Goal: Task Accomplishment & Management: Manage account settings

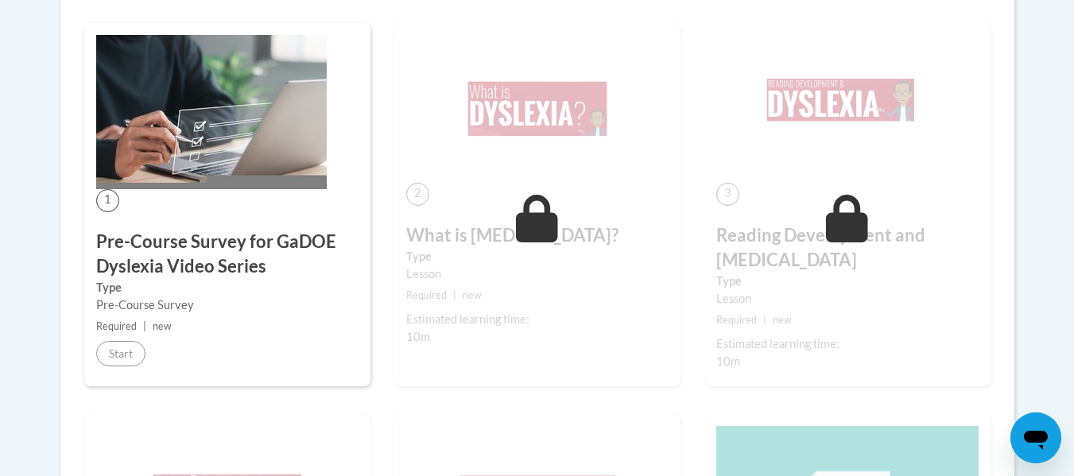
scroll to position [449, 0]
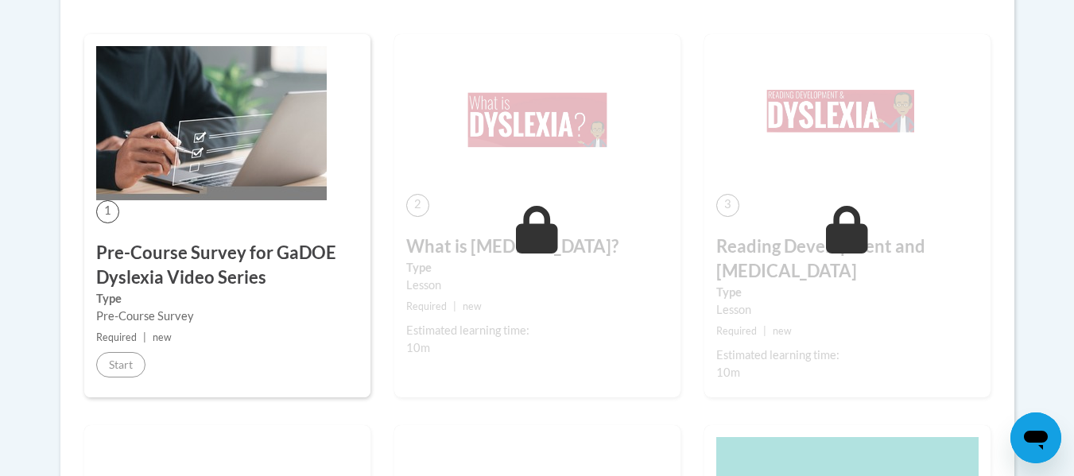
click at [529, 223] on icon at bounding box center [537, 230] width 42 height 48
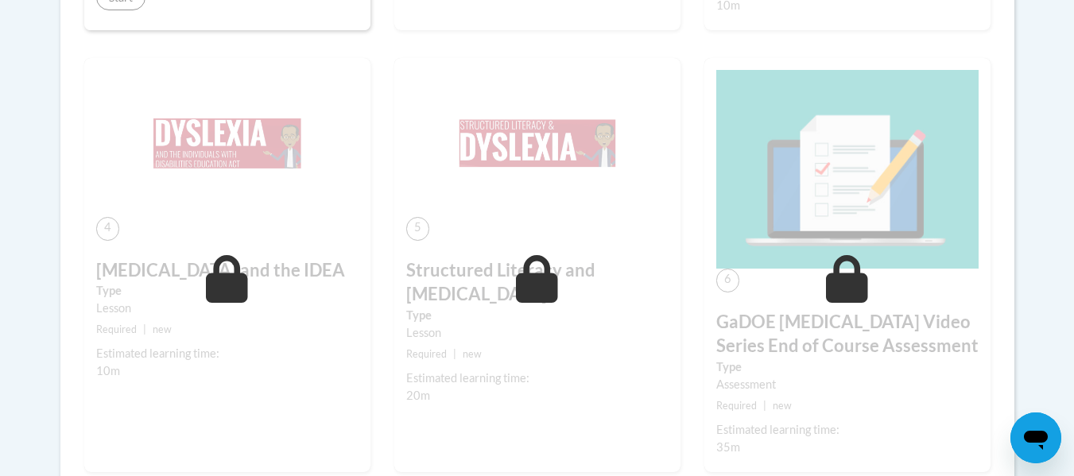
scroll to position [813, 0]
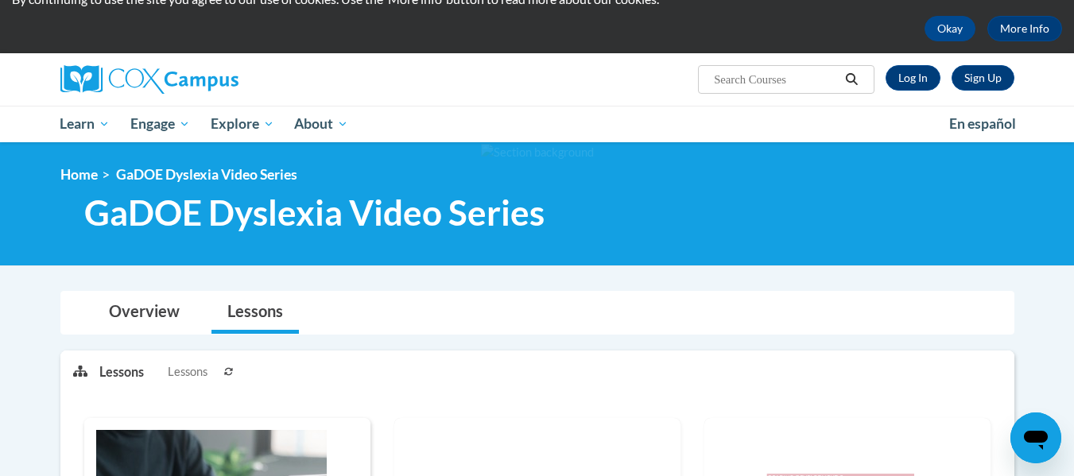
scroll to position [64, 0]
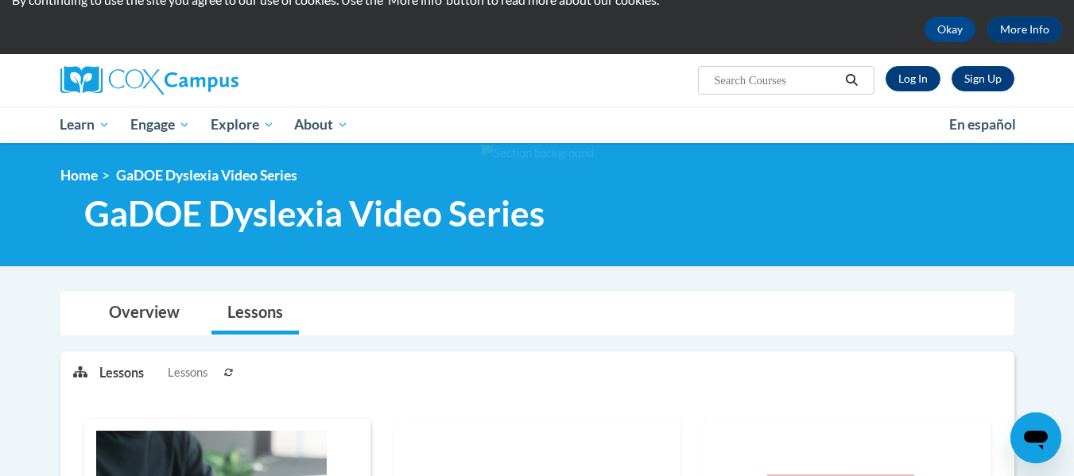
click at [232, 376] on icon at bounding box center [229, 373] width 10 height 10
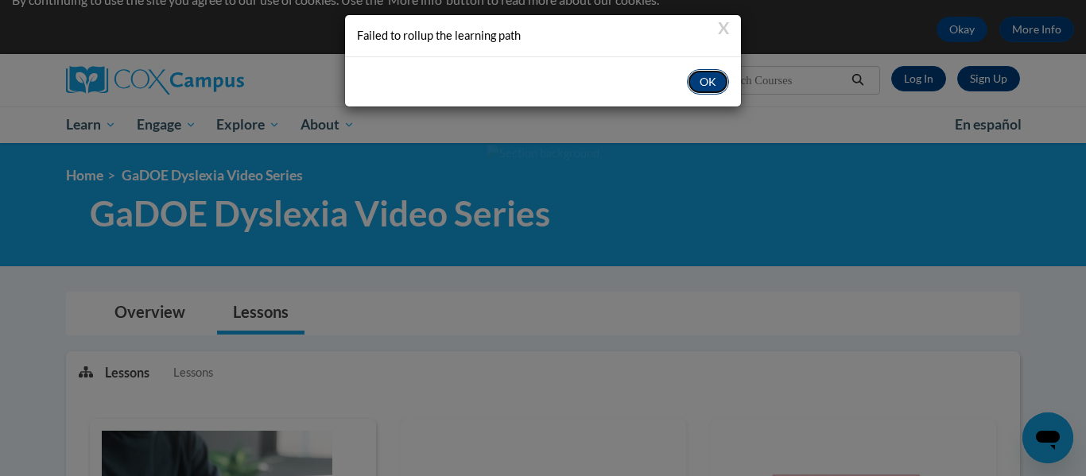
click at [703, 79] on button "OK" at bounding box center [708, 81] width 42 height 25
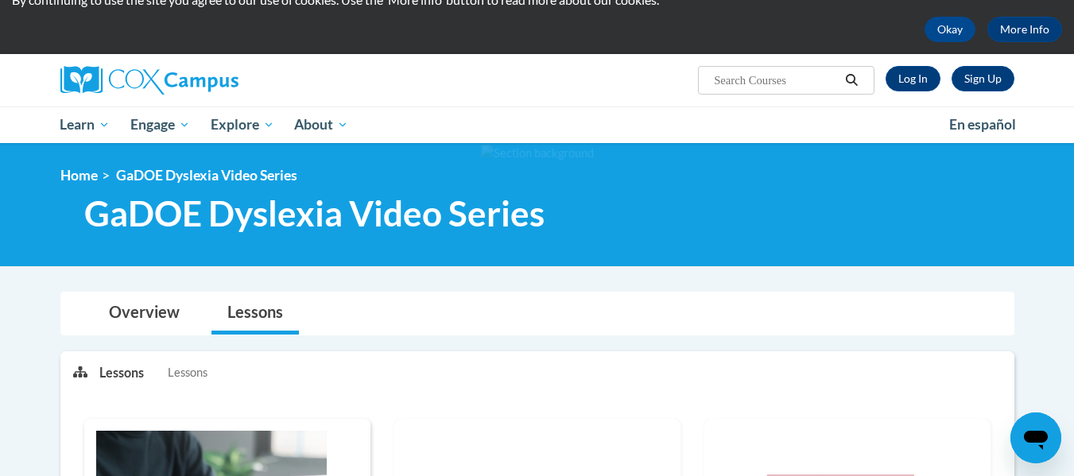
scroll to position [0, 0]
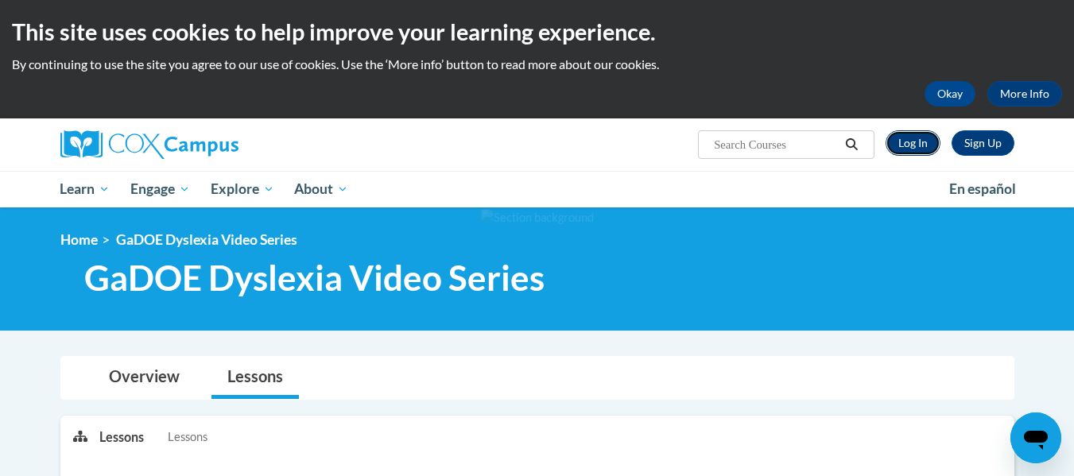
click at [912, 145] on link "Log In" at bounding box center [912, 142] width 55 height 25
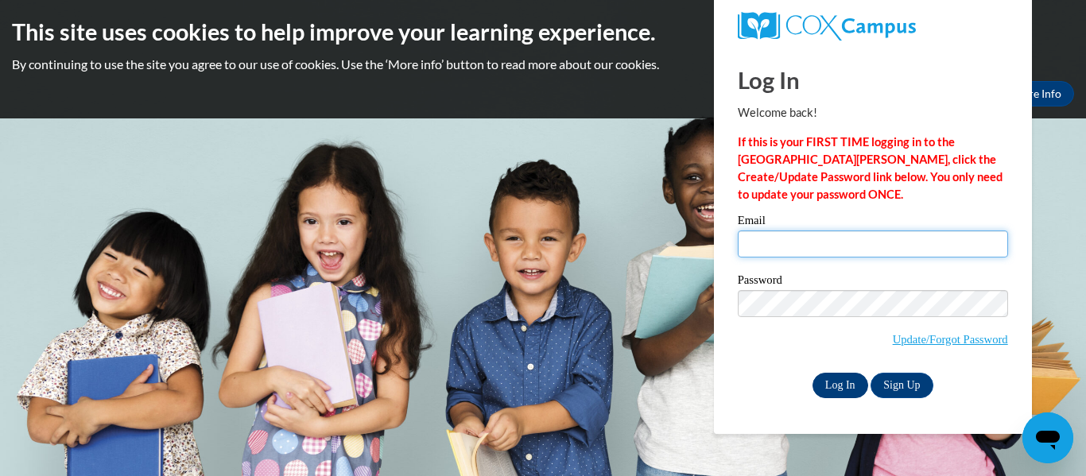
type input "ageorge@kusd.edu"
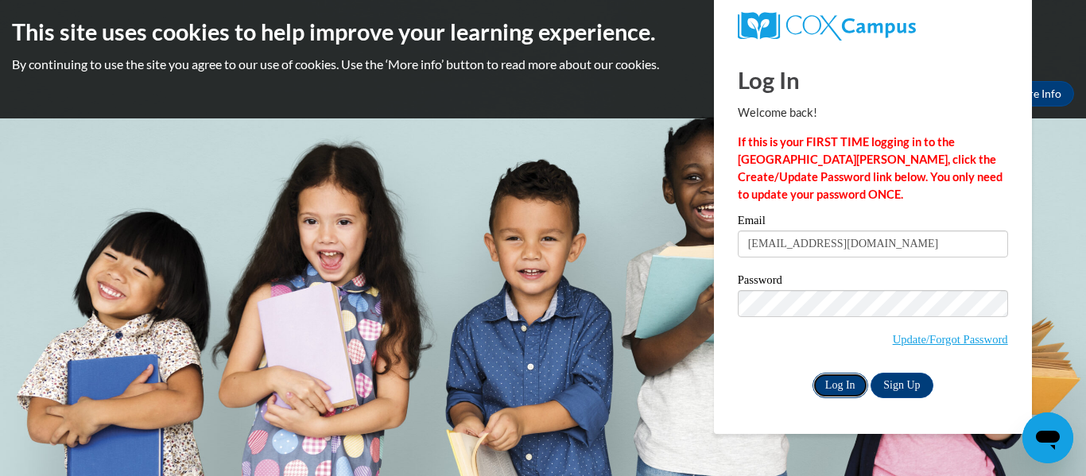
click at [834, 381] on input "Log In" at bounding box center [840, 385] width 56 height 25
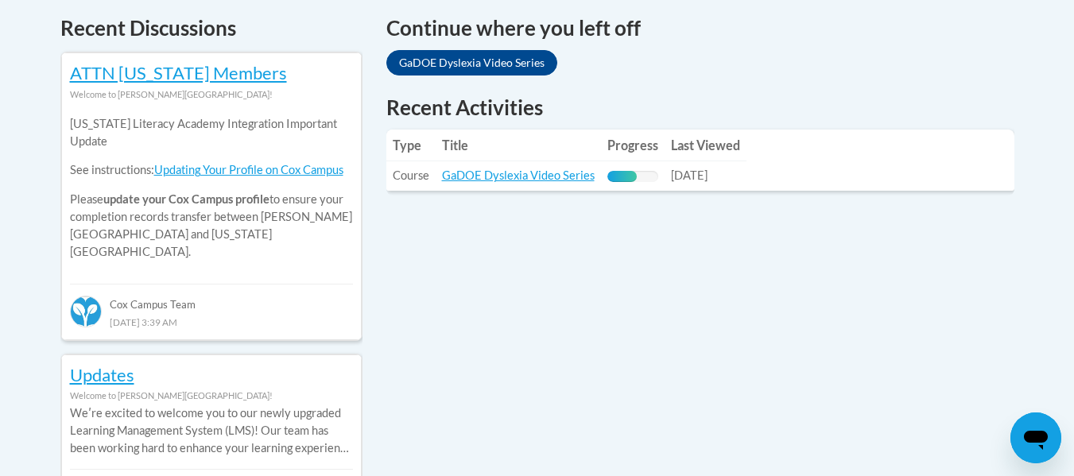
scroll to position [688, 0]
click at [496, 68] on link "GaDOE Dyslexia Video Series" at bounding box center [471, 61] width 171 height 25
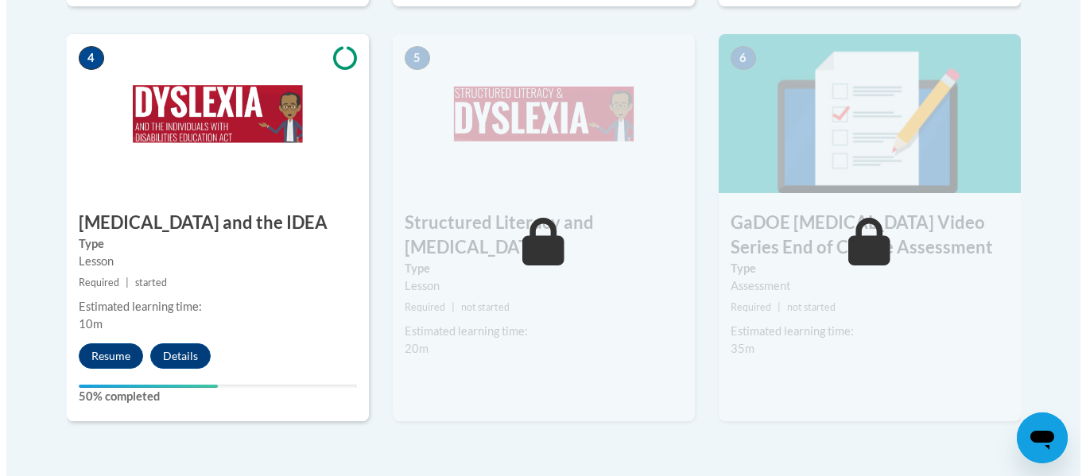
scroll to position [963, 0]
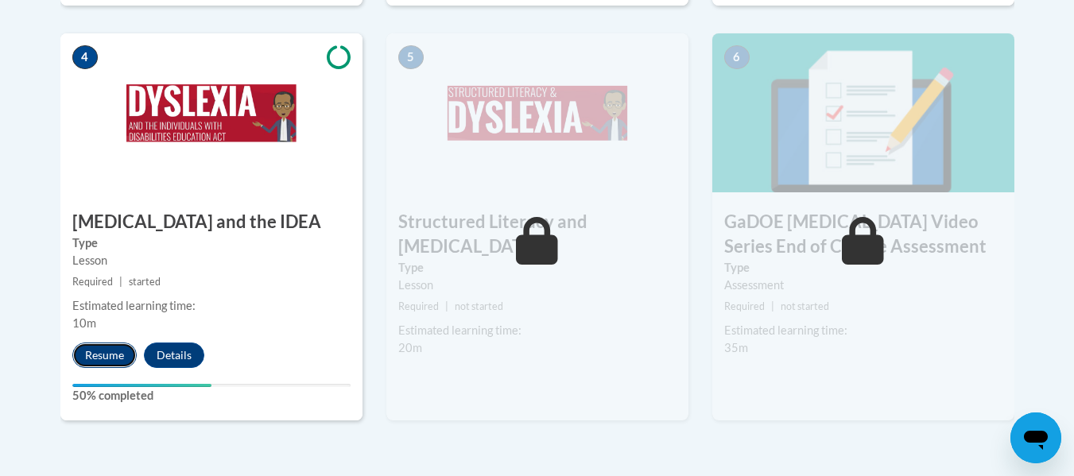
click at [114, 343] on button "Resume" at bounding box center [104, 355] width 64 height 25
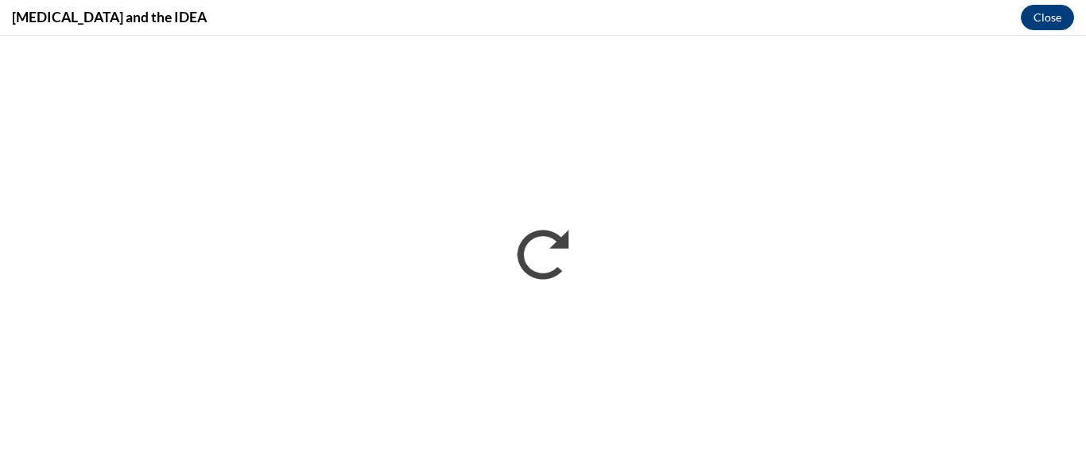
scroll to position [0, 0]
